Goal: Task Accomplishment & Management: Use online tool/utility

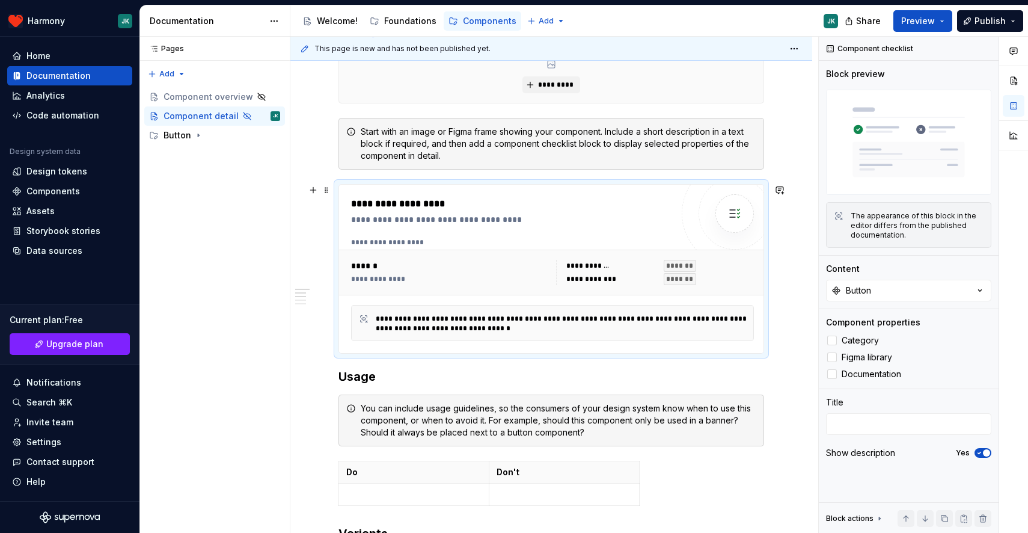
scroll to position [280, 0]
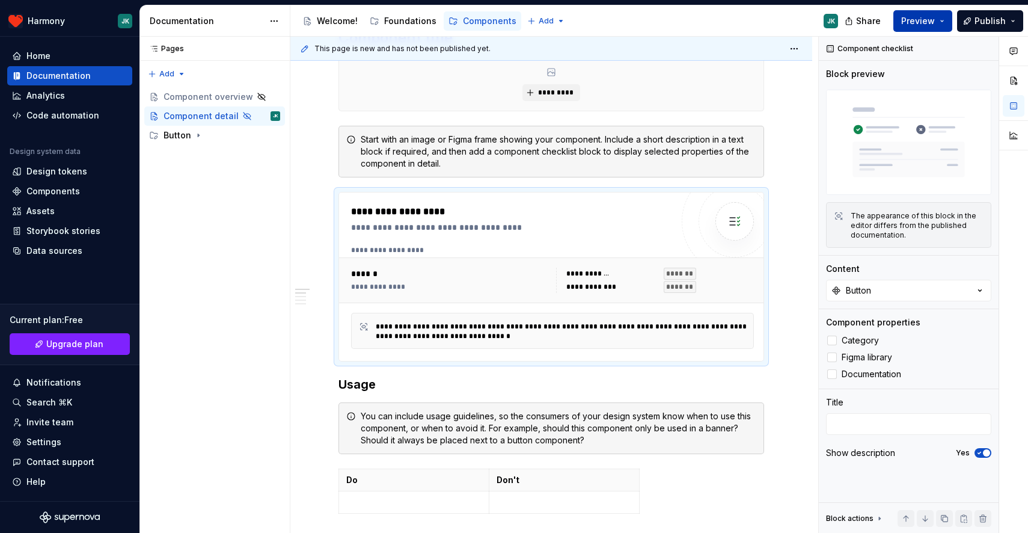
click at [925, 24] on span "Preview" at bounding box center [918, 21] width 34 height 12
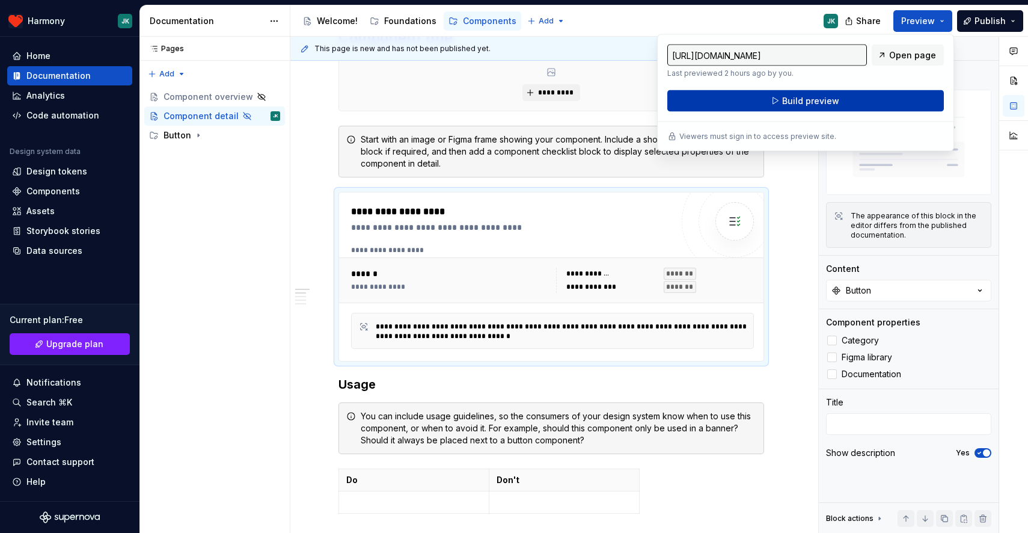
click at [818, 104] on span "Build preview" at bounding box center [810, 101] width 57 height 12
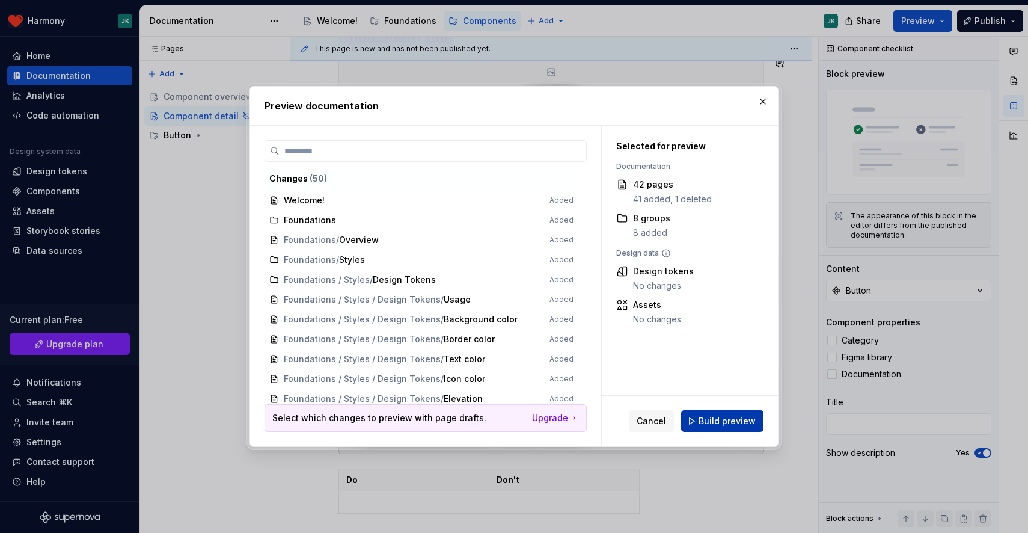
click at [726, 417] on span "Build preview" at bounding box center [727, 421] width 57 height 12
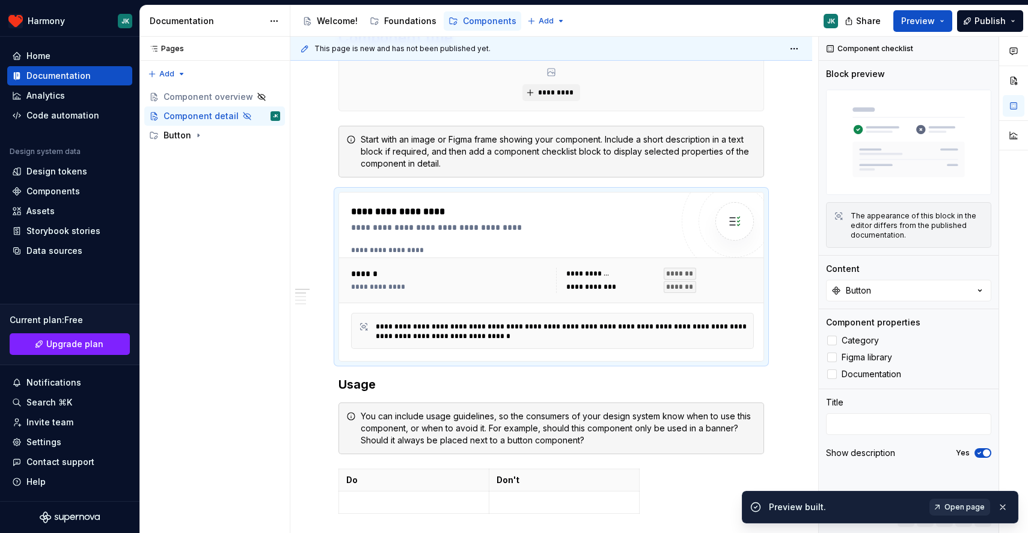
click at [968, 505] on span "Open page" at bounding box center [964, 507] width 40 height 10
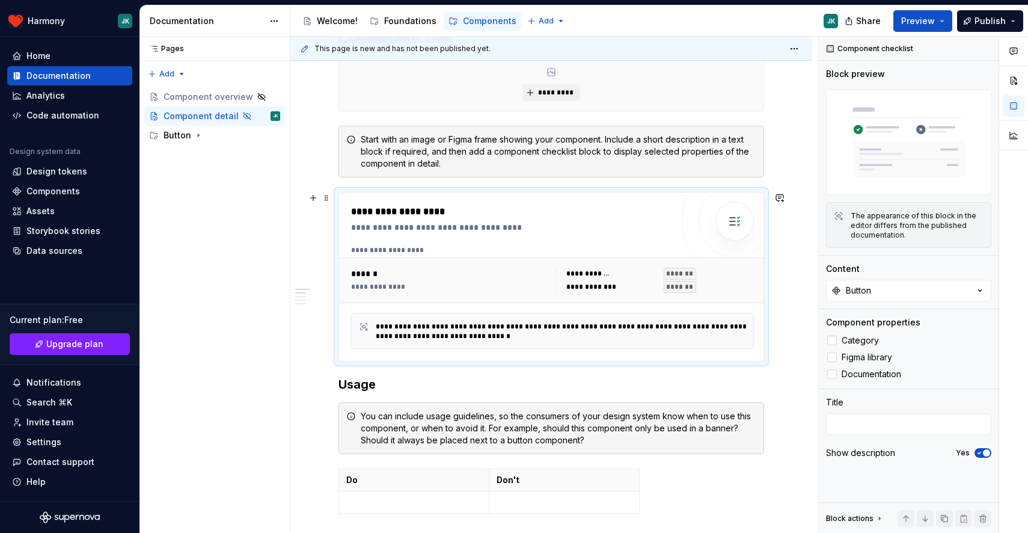
click at [414, 285] on div "**********" at bounding box center [451, 287] width 201 height 10
click at [754, 218] on div at bounding box center [734, 221] width 38 height 38
click at [367, 262] on div "**********" at bounding box center [552, 280] width 427 height 46
click at [371, 284] on div "**********" at bounding box center [451, 287] width 201 height 10
click at [408, 338] on div "**********" at bounding box center [564, 331] width 376 height 19
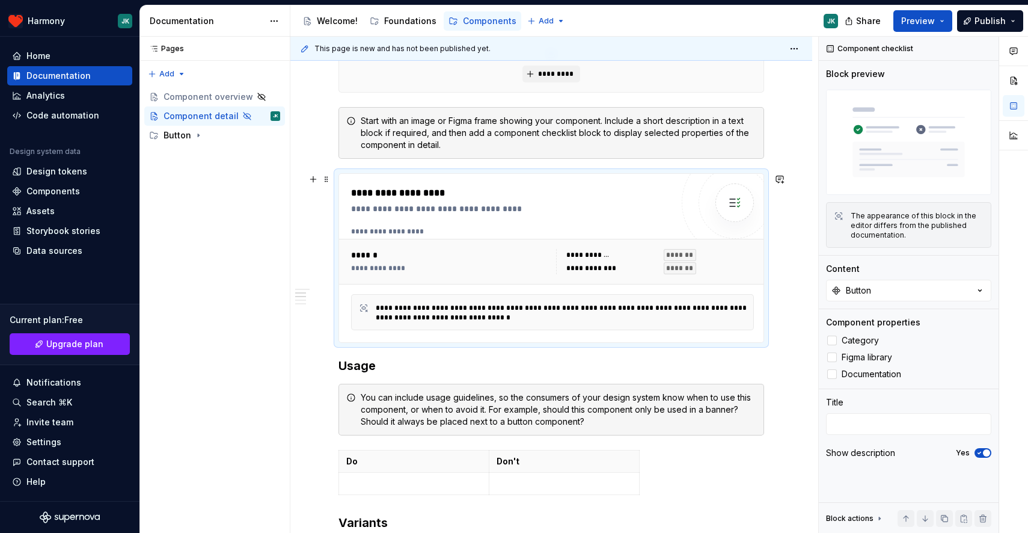
scroll to position [289, 0]
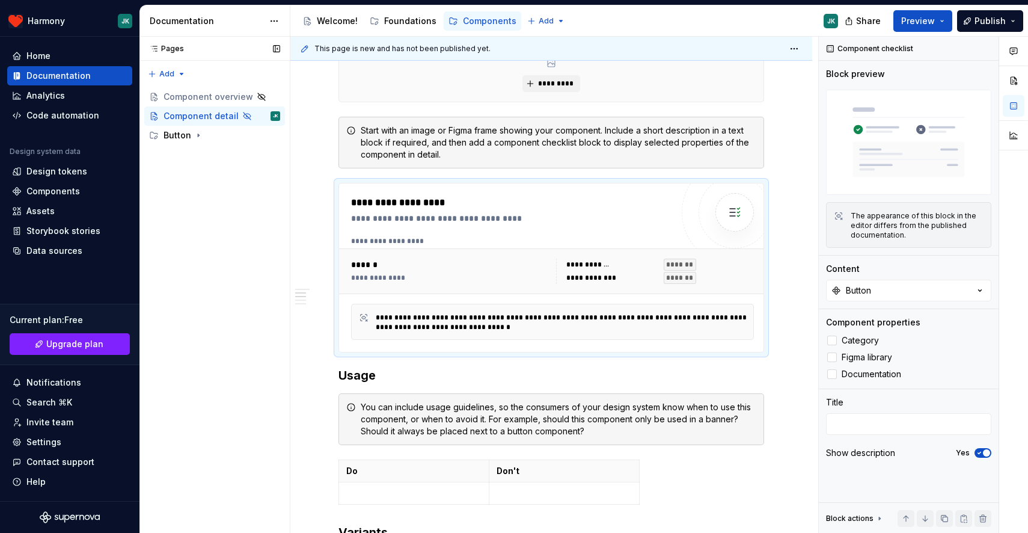
click at [263, 263] on div "Pages Pages Add Accessibility guide for tree Page tree. Navigate the tree with …" at bounding box center [214, 285] width 150 height 497
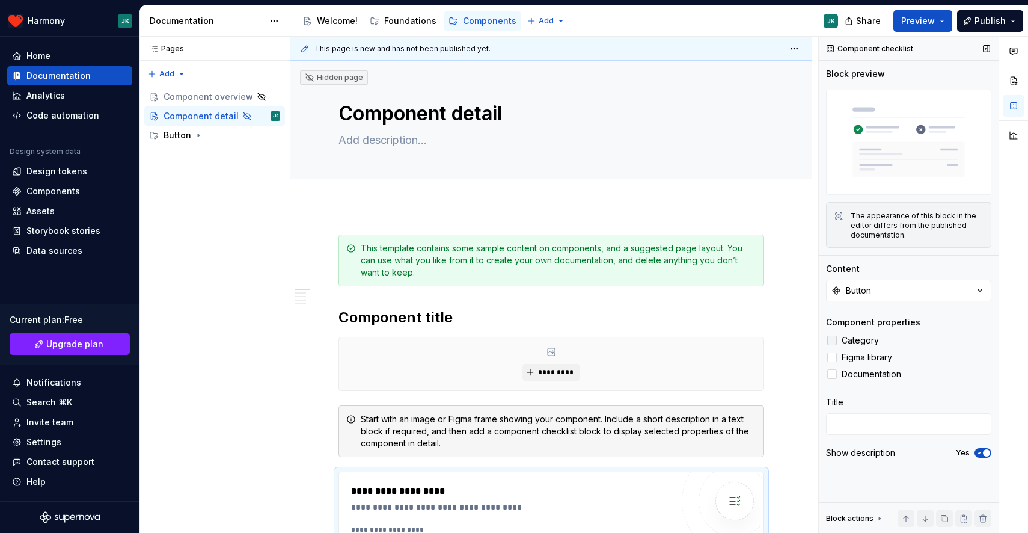
click at [836, 342] on div at bounding box center [832, 340] width 10 height 10
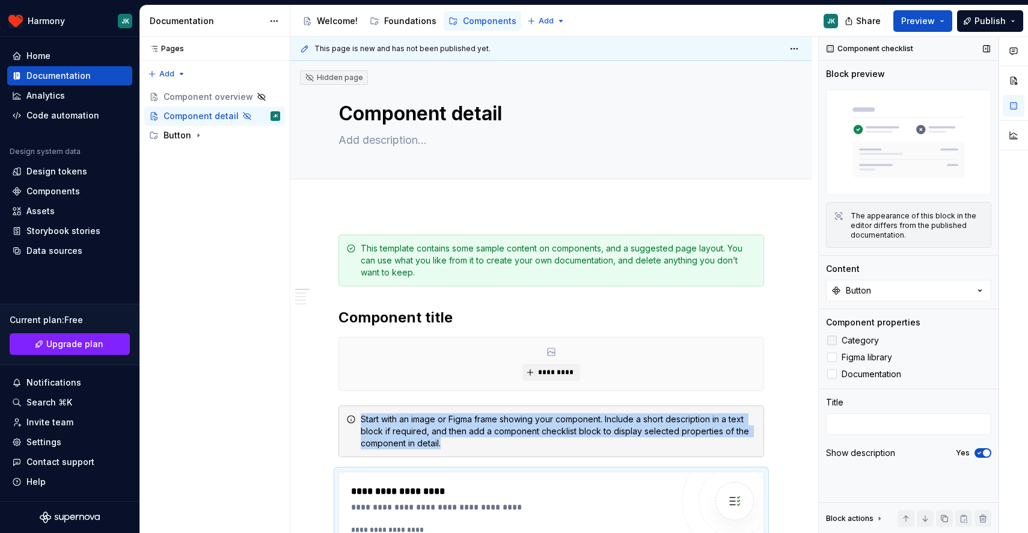
scroll to position [121, 0]
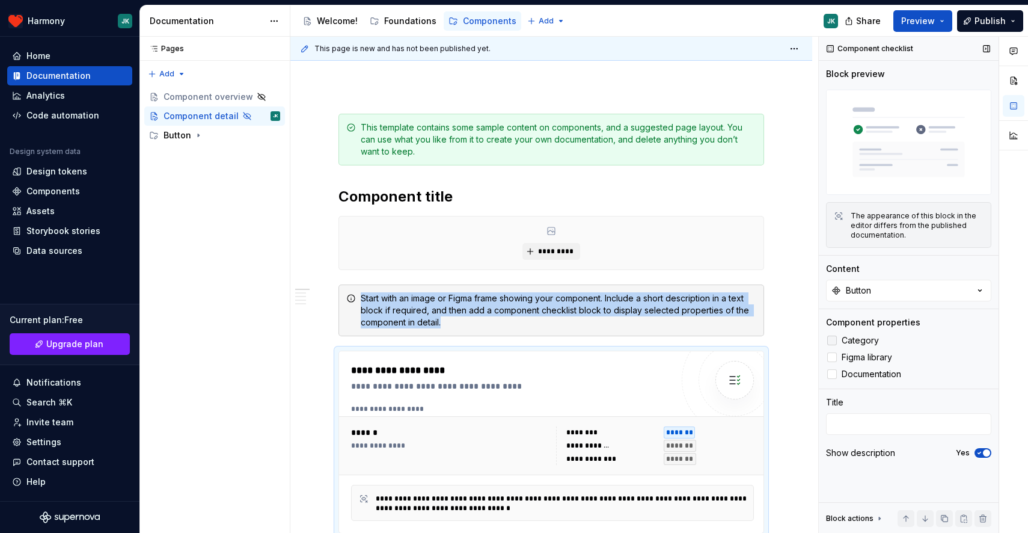
click at [832, 340] on icon at bounding box center [832, 340] width 0 height 0
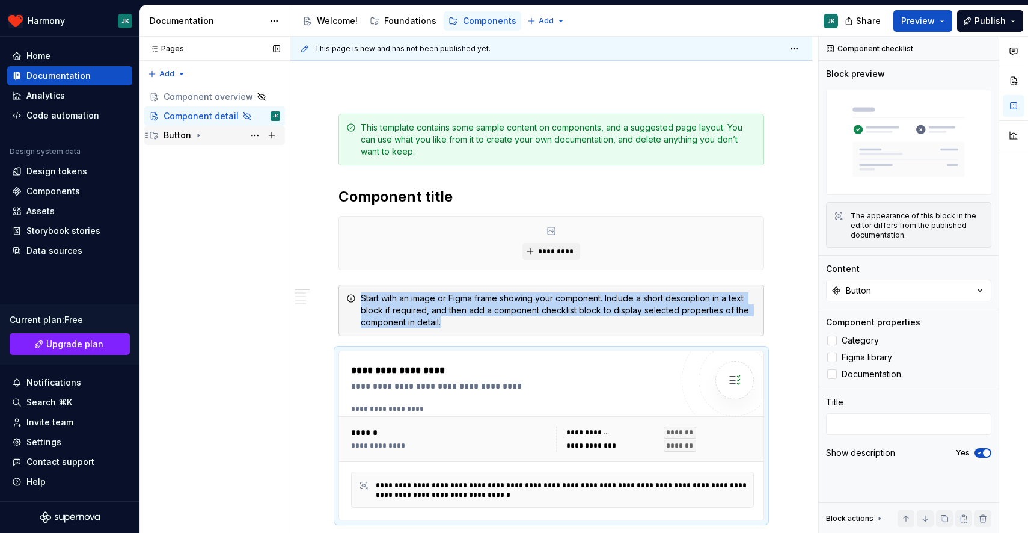
click at [194, 135] on icon "Page tree" at bounding box center [199, 135] width 10 height 10
click at [185, 155] on div "Usage" at bounding box center [188, 154] width 27 height 12
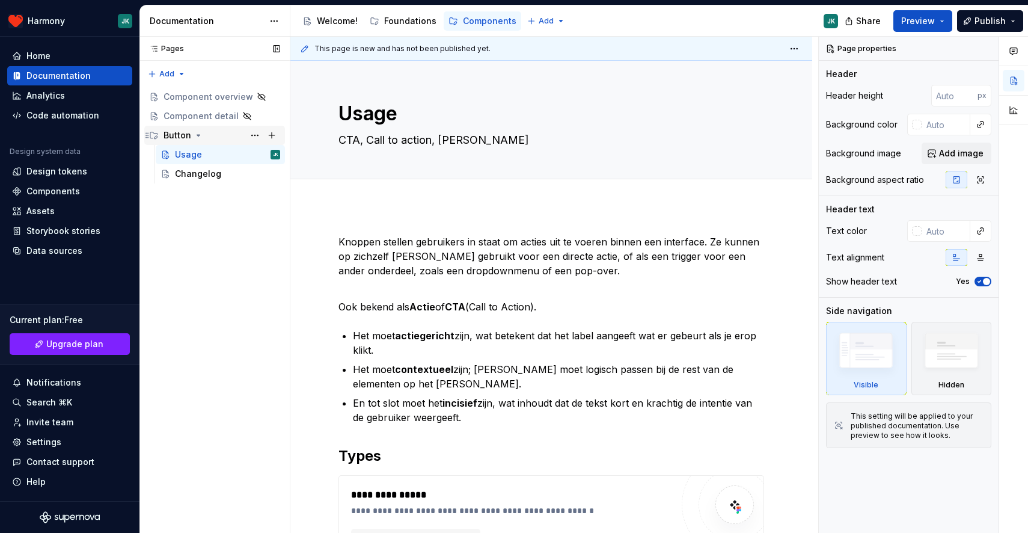
click at [188, 139] on div "Button" at bounding box center [178, 135] width 28 height 12
click at [200, 137] on icon "Page tree" at bounding box center [199, 135] width 10 height 10
click at [198, 135] on icon "Page tree" at bounding box center [198, 135] width 3 height 1
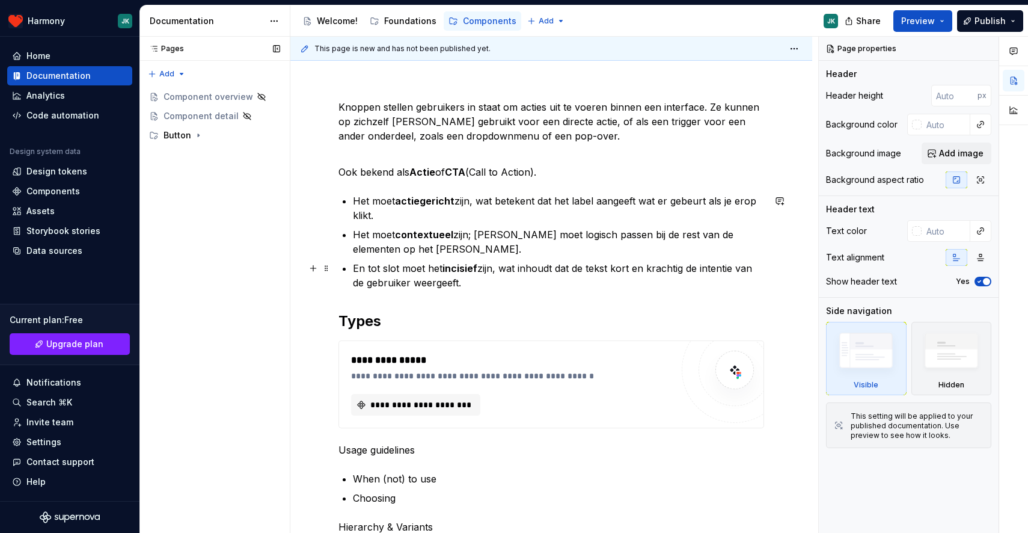
scroll to position [39, 0]
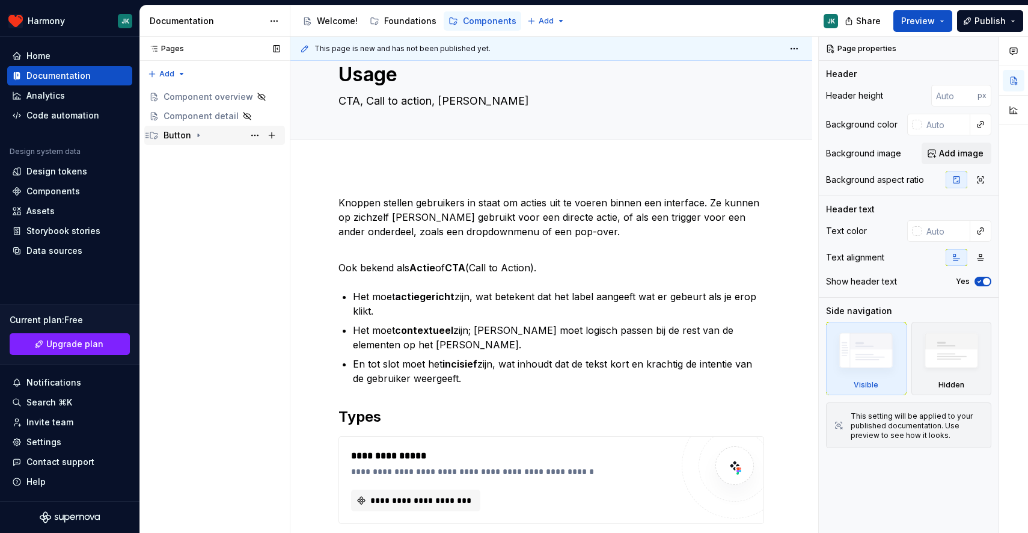
click at [184, 135] on div "Button" at bounding box center [178, 135] width 28 height 12
click at [169, 138] on div "Button" at bounding box center [178, 135] width 28 height 12
type textarea "*"
click at [51, 55] on div "Home" at bounding box center [69, 56] width 115 height 12
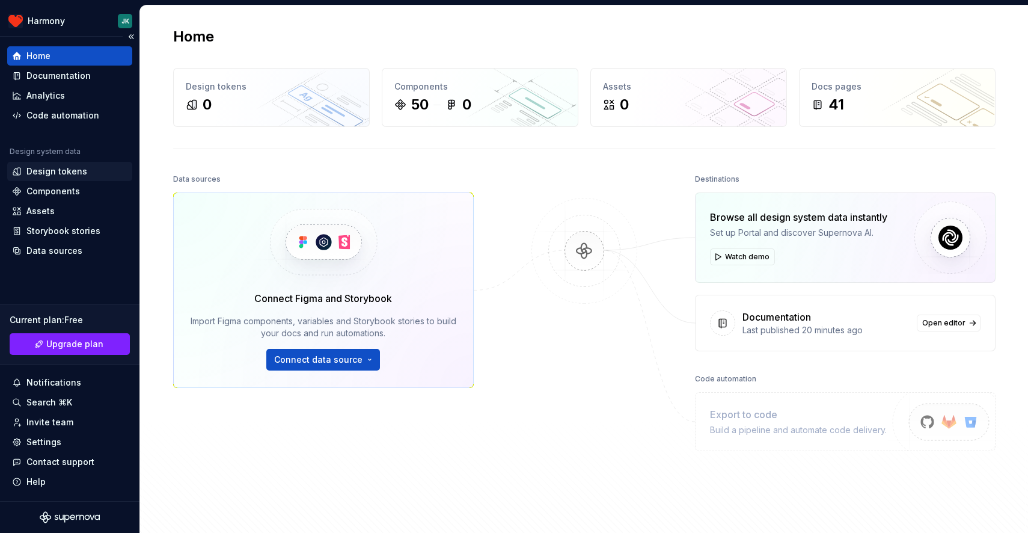
click at [68, 174] on div "Design tokens" at bounding box center [56, 171] width 61 height 12
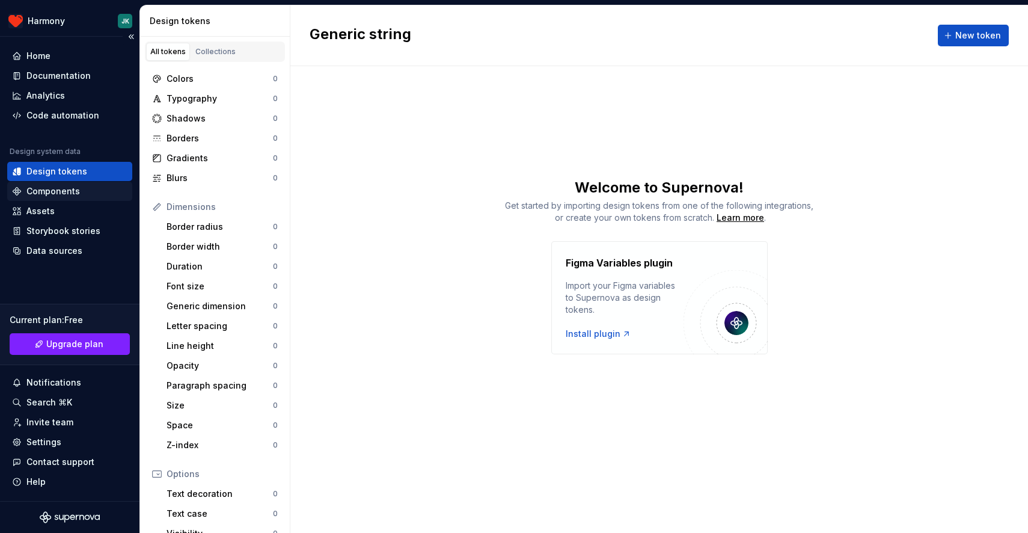
click at [62, 189] on div "Components" at bounding box center [53, 191] width 54 height 12
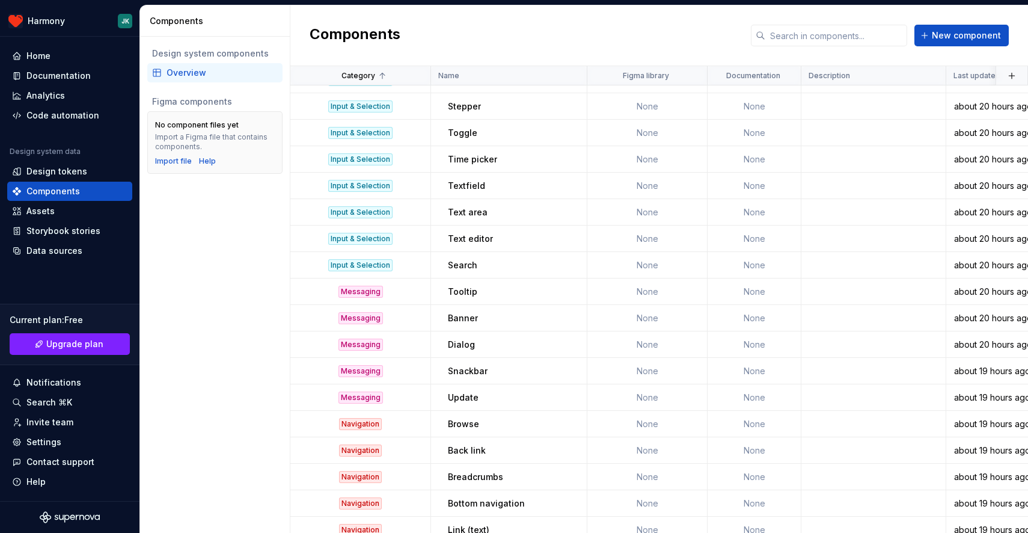
scroll to position [875, 0]
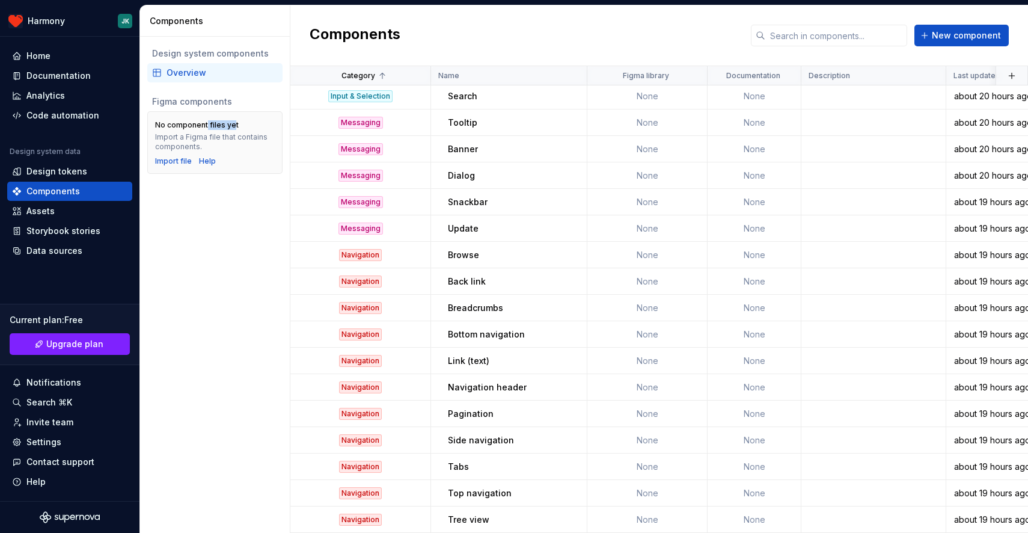
drag, startPoint x: 205, startPoint y: 126, endPoint x: 233, endPoint y: 126, distance: 27.7
click at [233, 126] on div "No component files yet" at bounding box center [197, 125] width 84 height 10
click at [179, 161] on div "Import file" at bounding box center [173, 161] width 37 height 10
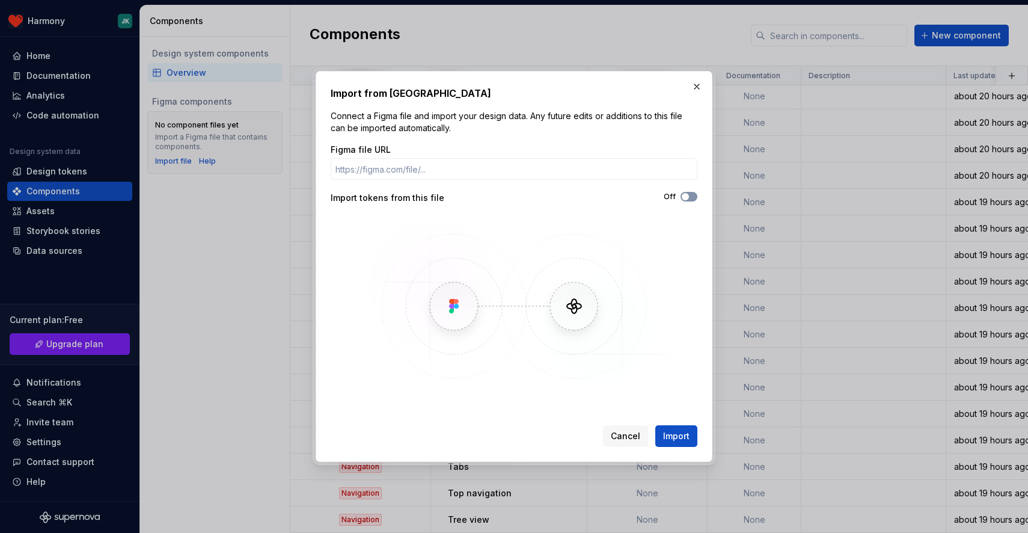
click at [687, 197] on span "button" at bounding box center [685, 196] width 7 height 7
click at [475, 166] on input "Figma file URL" at bounding box center [514, 169] width 367 height 22
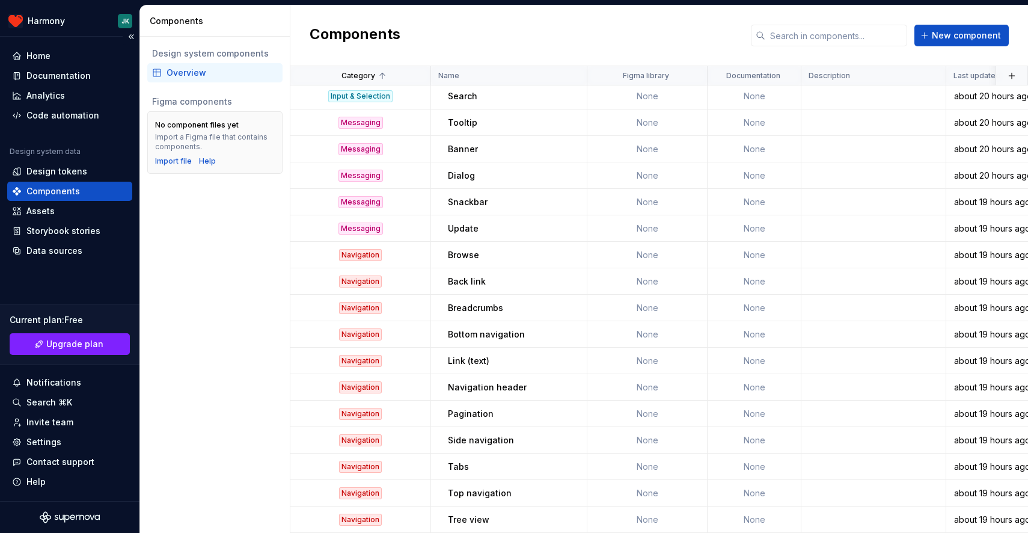
click at [60, 192] on div "Components" at bounding box center [53, 191] width 54 height 12
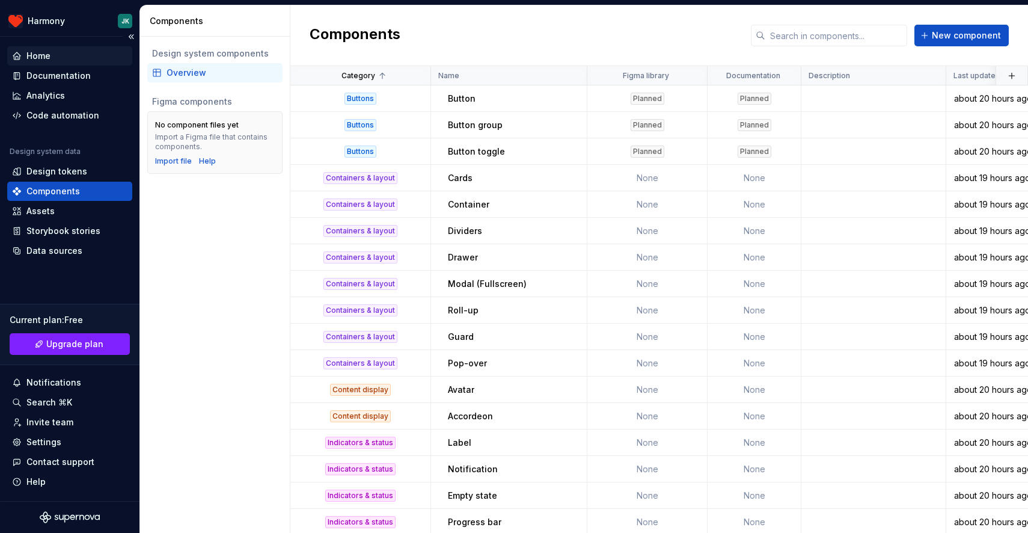
click at [50, 64] on div "Home" at bounding box center [69, 55] width 125 height 19
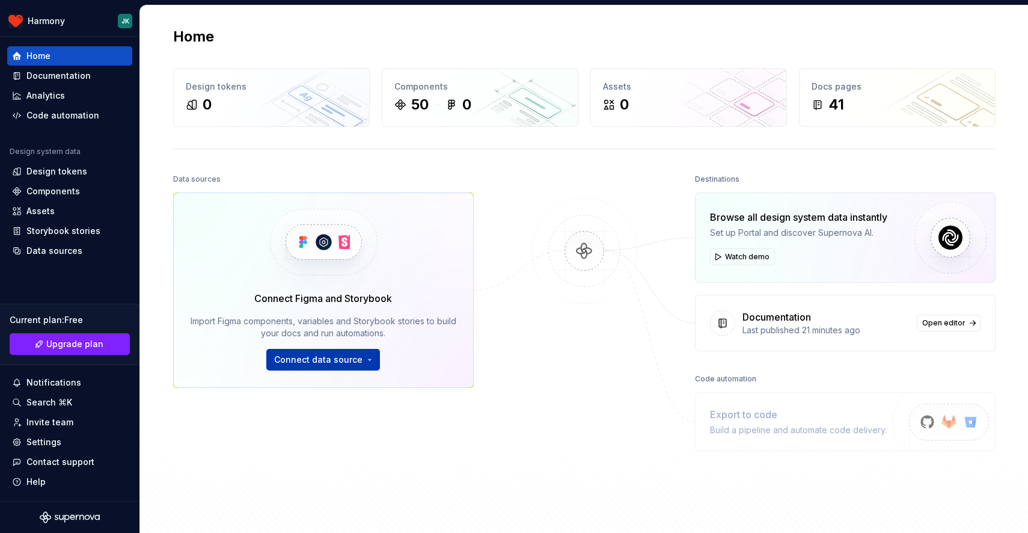
click at [331, 364] on span "Connect data source" at bounding box center [318, 359] width 88 height 12
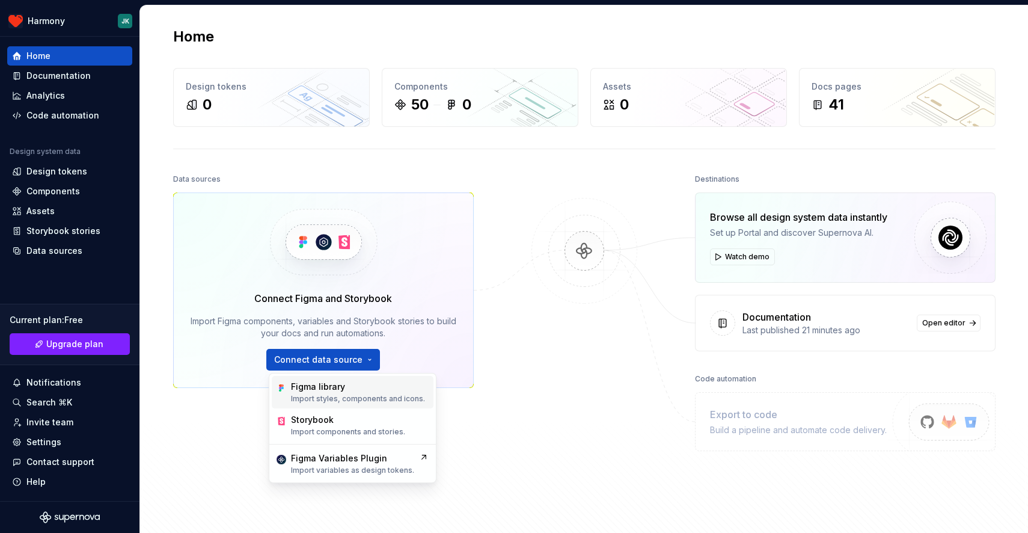
click at [340, 387] on div "Figma library" at bounding box center [318, 387] width 54 height 12
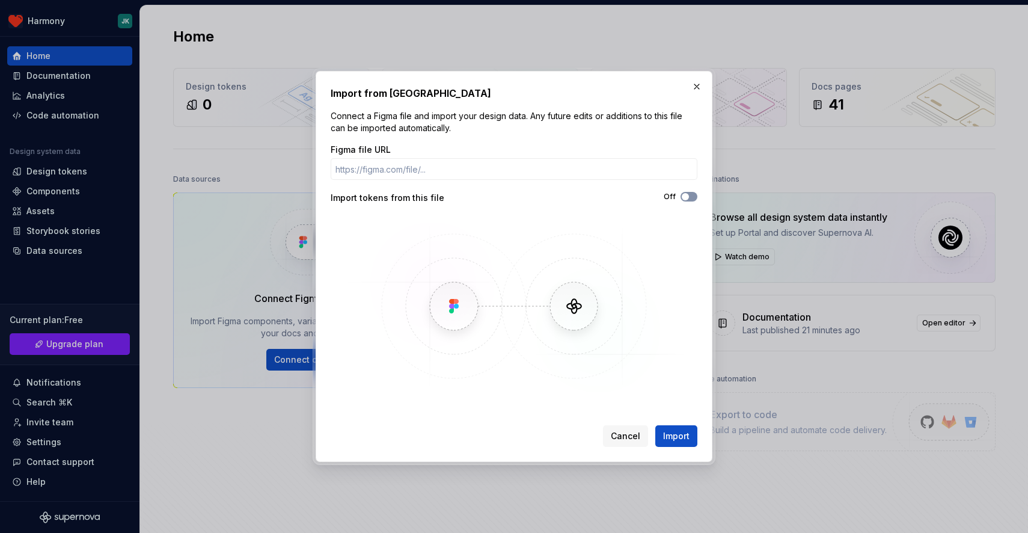
click at [685, 197] on span "button" at bounding box center [685, 196] width 7 height 7
